Goal: Transaction & Acquisition: Download file/media

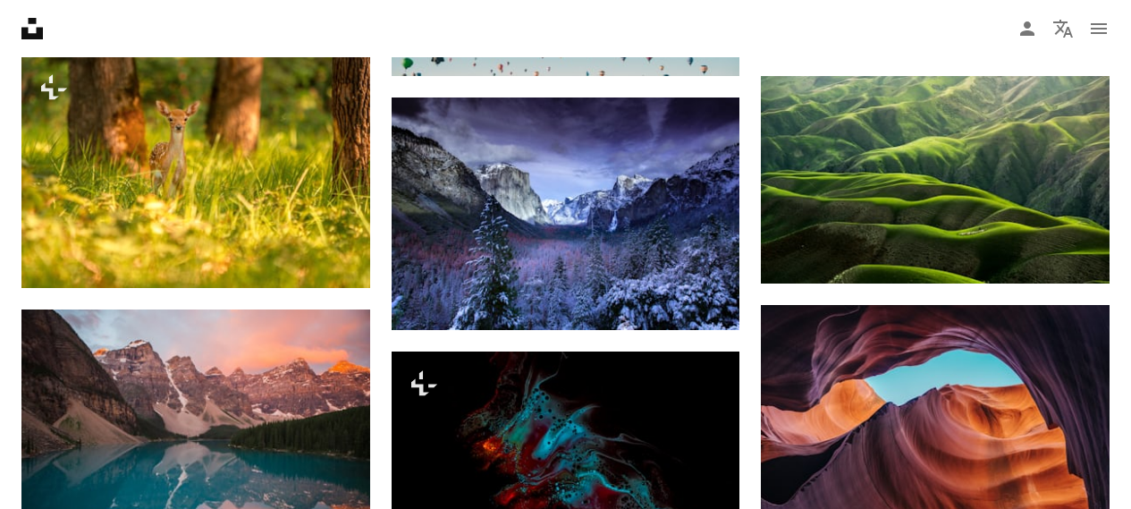
scroll to position [1242, 0]
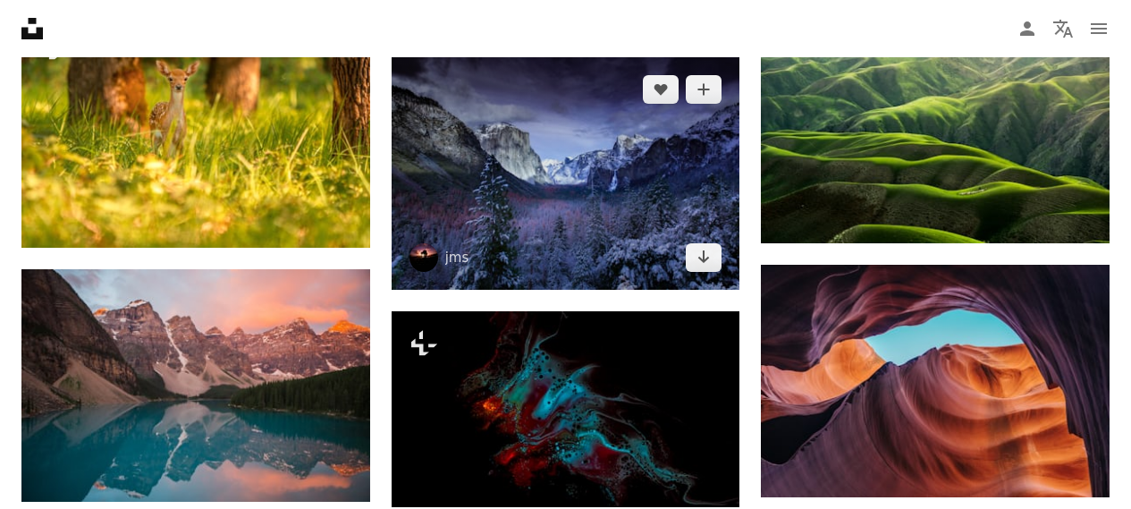
click at [627, 242] on img at bounding box center [565, 173] width 349 height 232
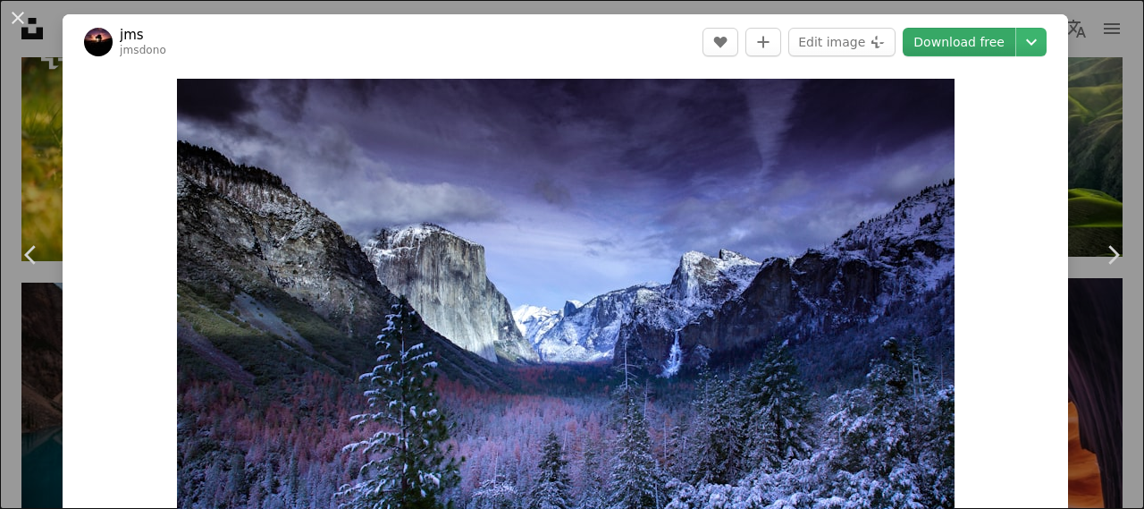
click at [957, 46] on link "Download free" at bounding box center [959, 42] width 113 height 29
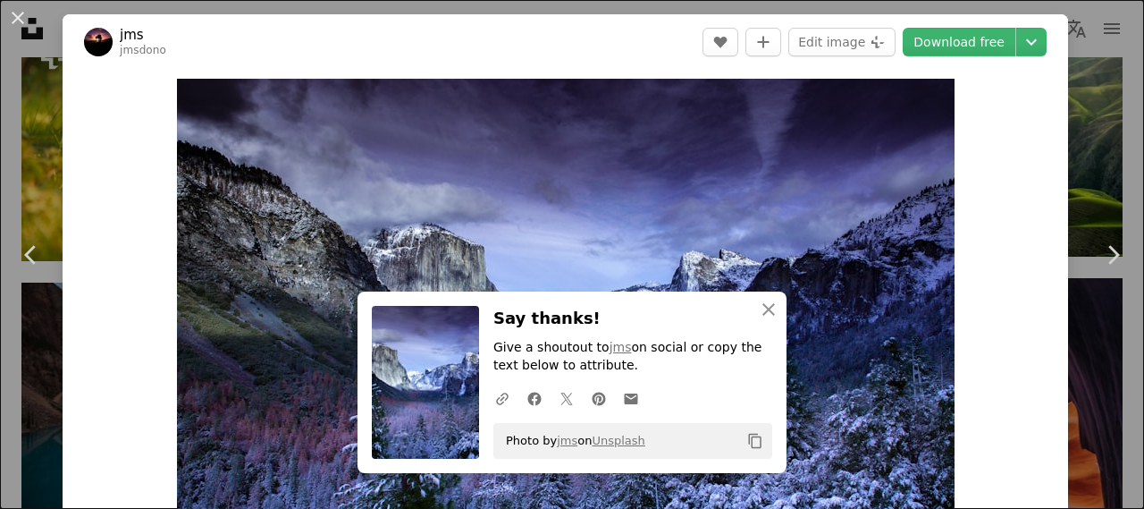
click at [1106, 118] on div "An X shape Chevron left Chevron right jms jmsdono A heart A plus sign Edit imag…" at bounding box center [572, 254] width 1144 height 509
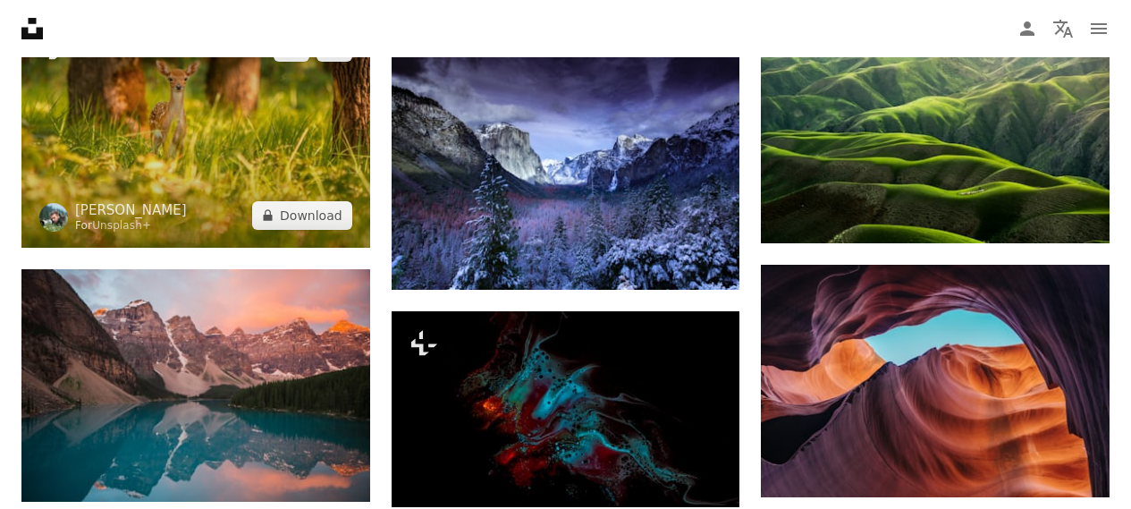
click at [200, 157] on img at bounding box center [195, 131] width 349 height 232
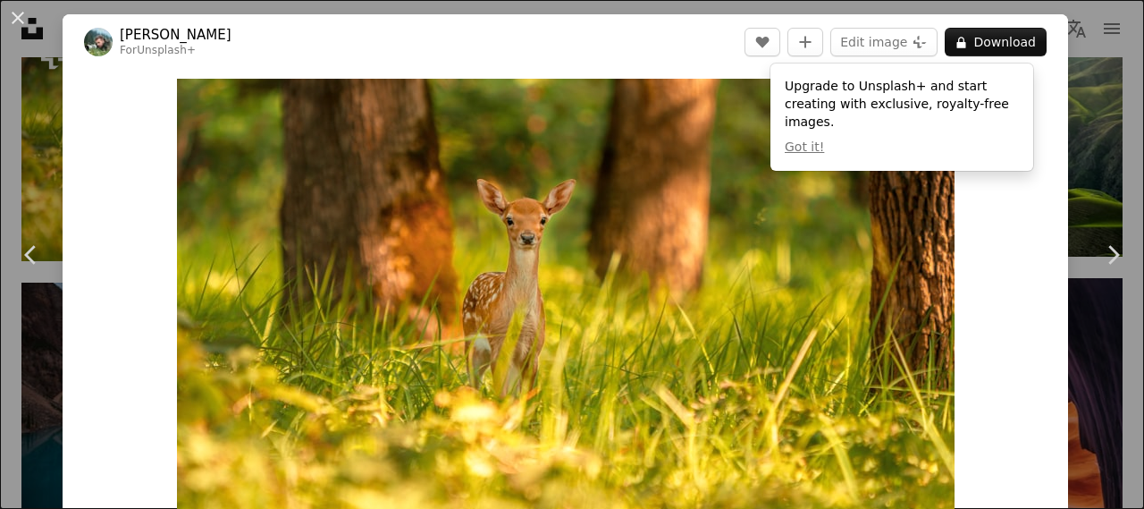
click at [1116, 112] on div "An X shape Chevron left Chevron right [PERSON_NAME] For Unsplash+ A heart A plu…" at bounding box center [572, 254] width 1144 height 509
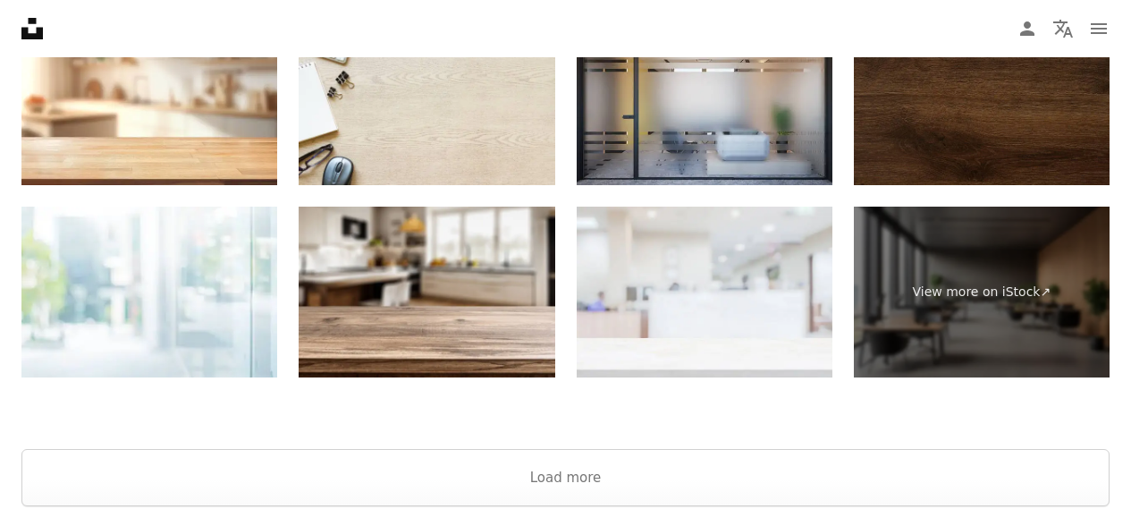
scroll to position [2284, 0]
